Goal: Find specific page/section: Find specific page/section

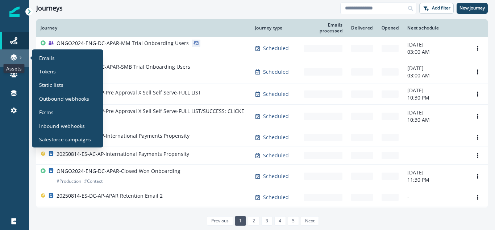
click at [17, 56] on icon at bounding box center [14, 56] width 6 height 4
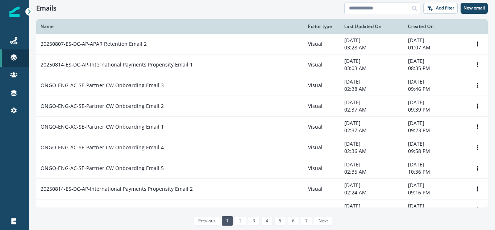
click at [373, 8] on input at bounding box center [382, 9] width 76 height 12
type input "****"
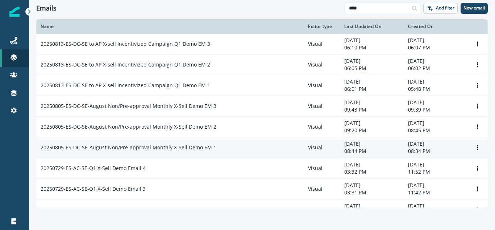
click at [198, 146] on p "20250805-ES-DC-SE-August Non/Pre-approval Monthly X-Sell Demo EM 1" at bounding box center [129, 147] width 176 height 7
